Goal: Task Accomplishment & Management: Use online tool/utility

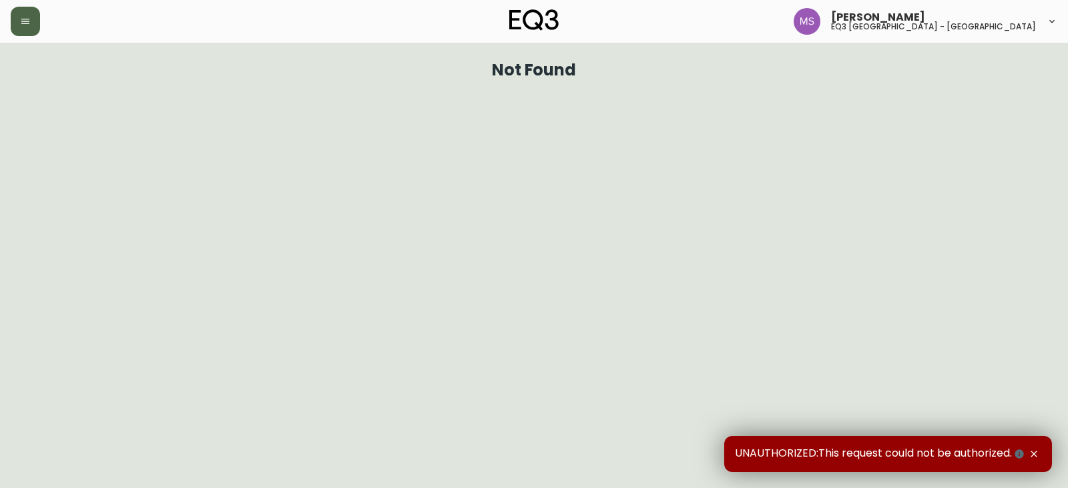
click at [29, 17] on icon "button" at bounding box center [25, 21] width 11 height 11
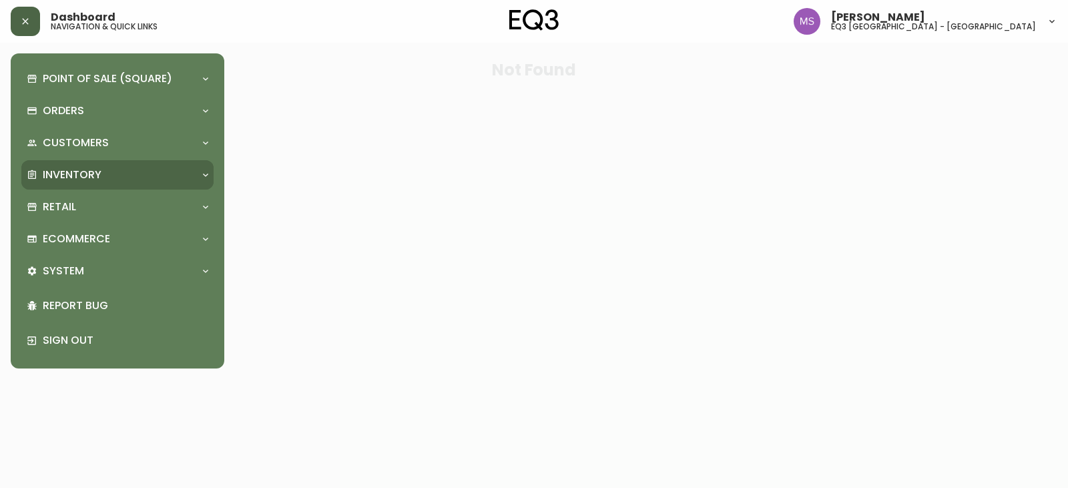
click at [88, 166] on div "Inventory" at bounding box center [117, 174] width 192 height 29
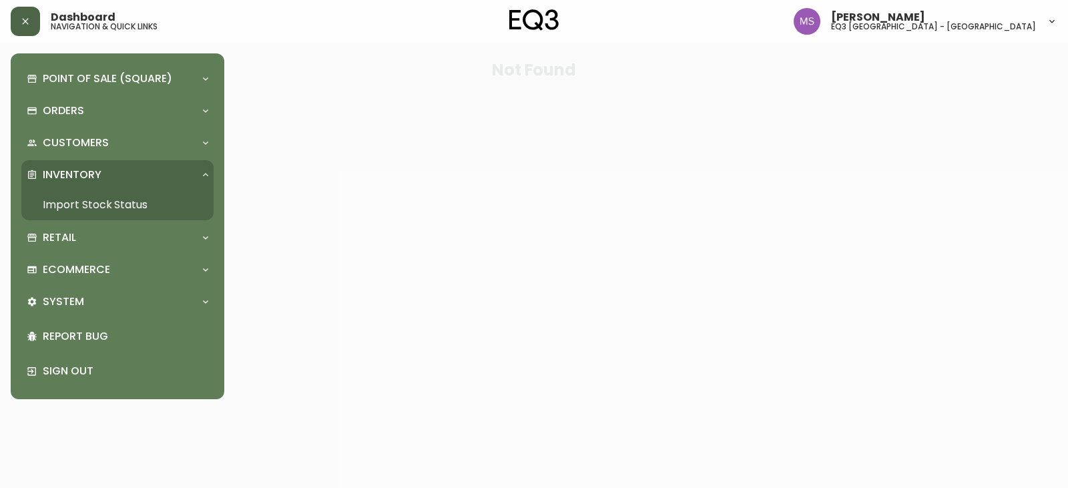
click at [148, 196] on link "Import Stock Status" at bounding box center [117, 205] width 192 height 31
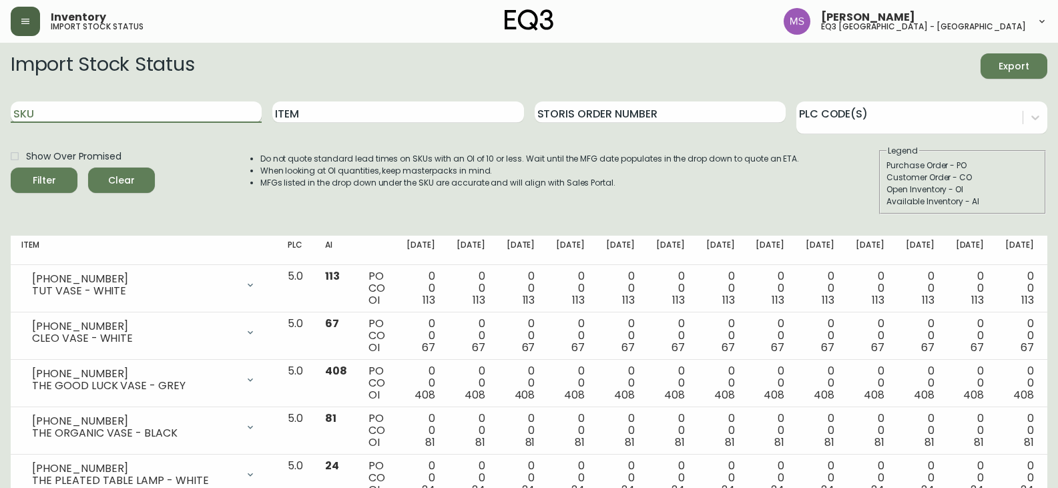
click at [145, 106] on input "SKU" at bounding box center [136, 111] width 251 height 21
paste input "7130-432-4"
type input "7130-432-4"
click at [11, 168] on button "Filter" at bounding box center [44, 180] width 67 height 25
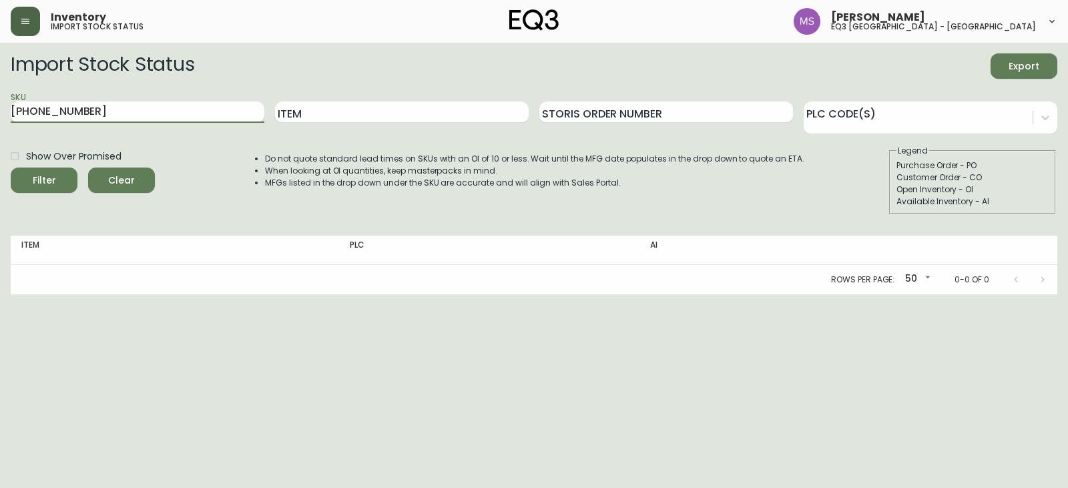
click at [11, 168] on button "Filter" at bounding box center [44, 180] width 67 height 25
drag, startPoint x: 174, startPoint y: 116, endPoint x: 0, endPoint y: 95, distance: 175.5
click at [0, 95] on main "Import Stock Status Export SKU 7130-432-4 Item Storis Order Number PLC Code(s) …" at bounding box center [534, 169] width 1068 height 252
click at [390, 107] on input "Item" at bounding box center [402, 111] width 254 height 21
type input "MARCEL"
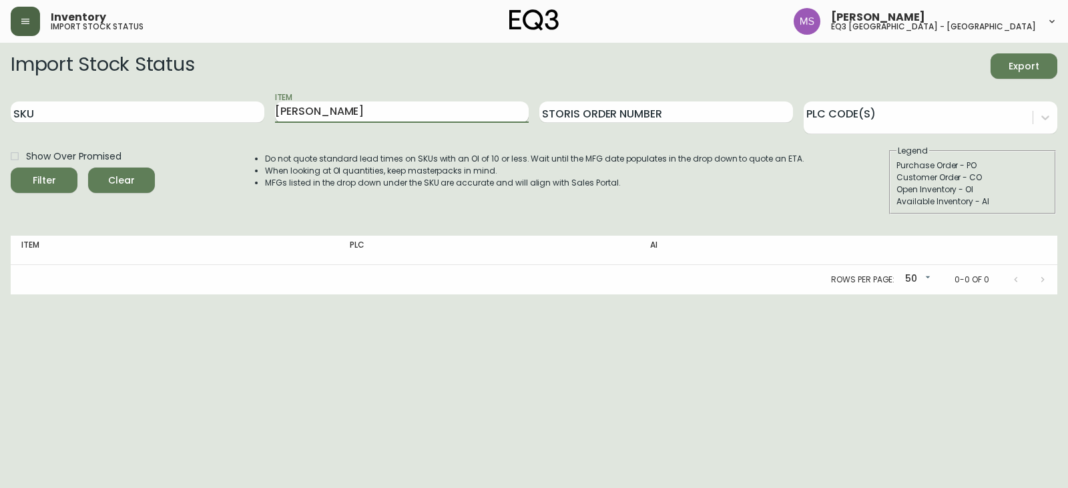
click at [11, 168] on button "Filter" at bounding box center [44, 180] width 67 height 25
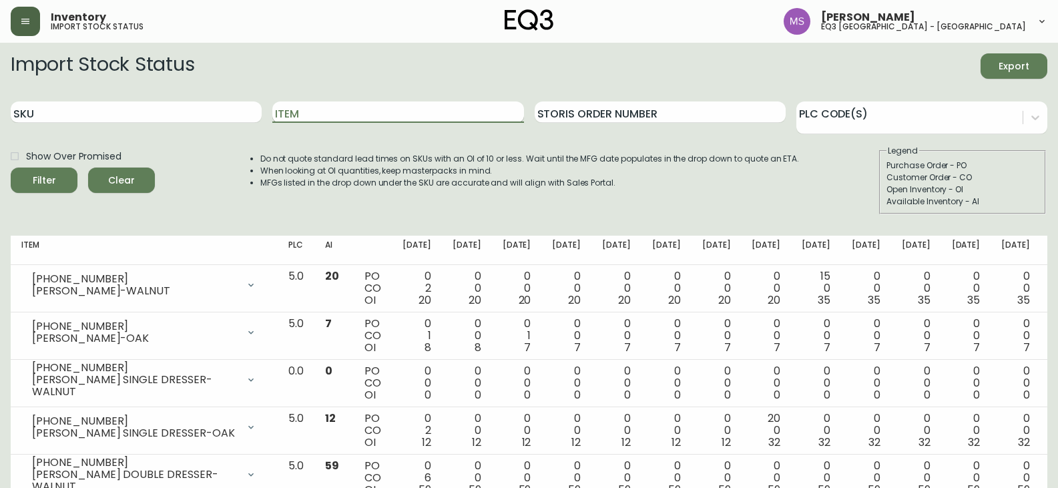
click at [314, 107] on input "Item" at bounding box center [397, 111] width 251 height 21
type input "N"
type input "MARCEL NIGHT"
click at [11, 168] on button "Filter" at bounding box center [44, 180] width 67 height 25
